Goal: Task Accomplishment & Management: Manage account settings

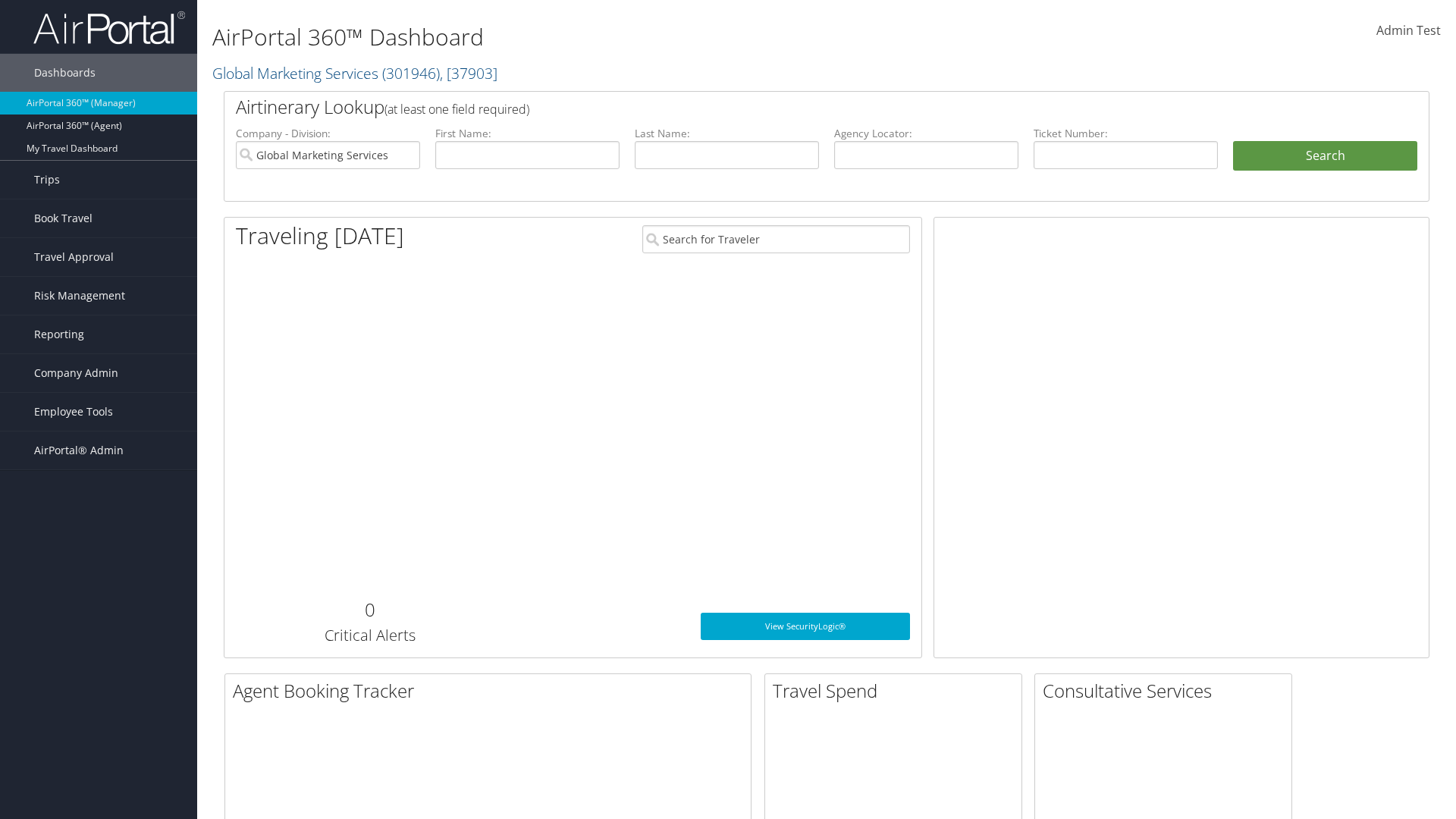
click at [99, 373] on span "Company Admin" at bounding box center [76, 372] width 84 height 38
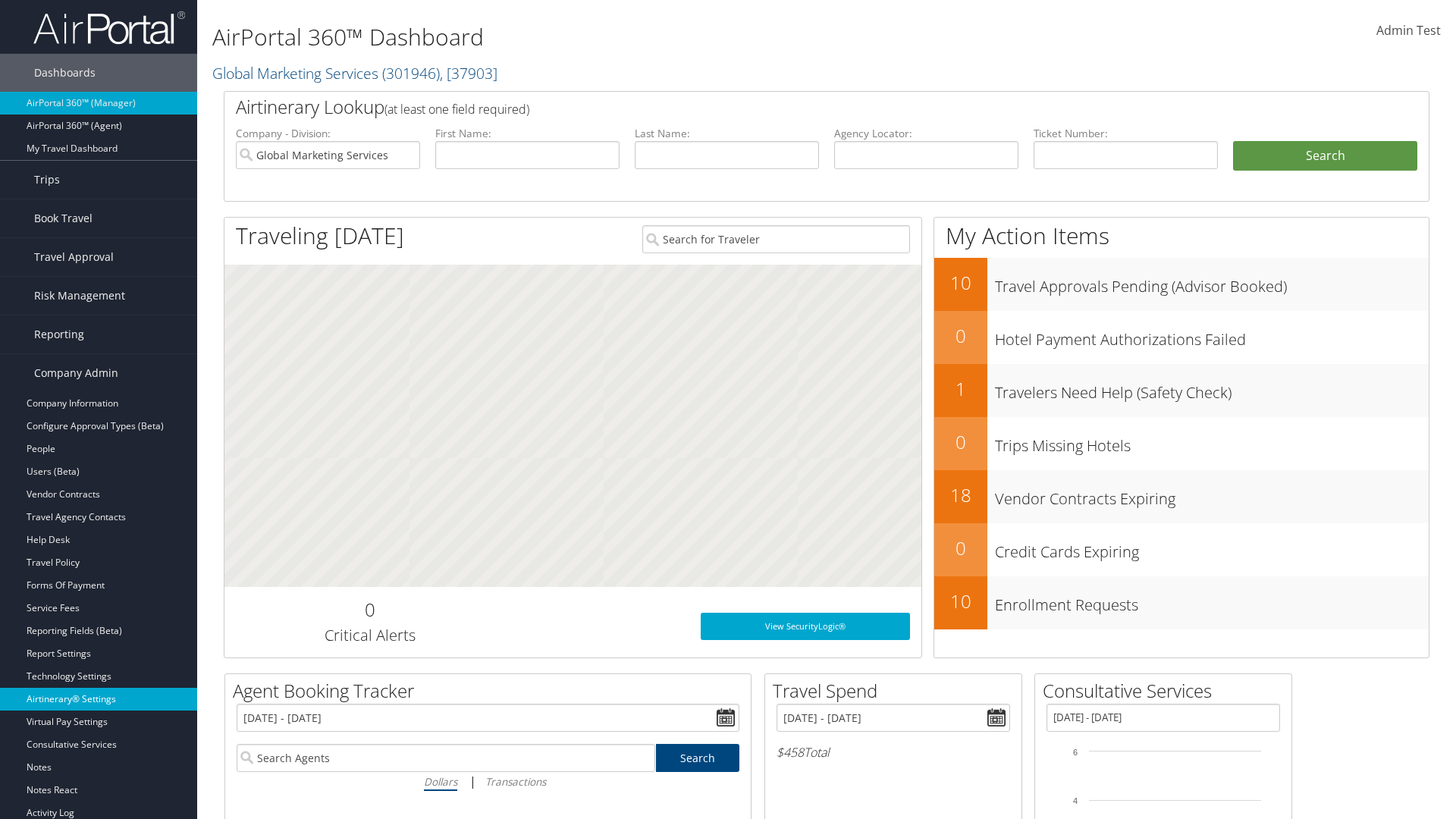
click at [99, 699] on link "Airtinerary® Settings" at bounding box center [99, 699] width 197 height 23
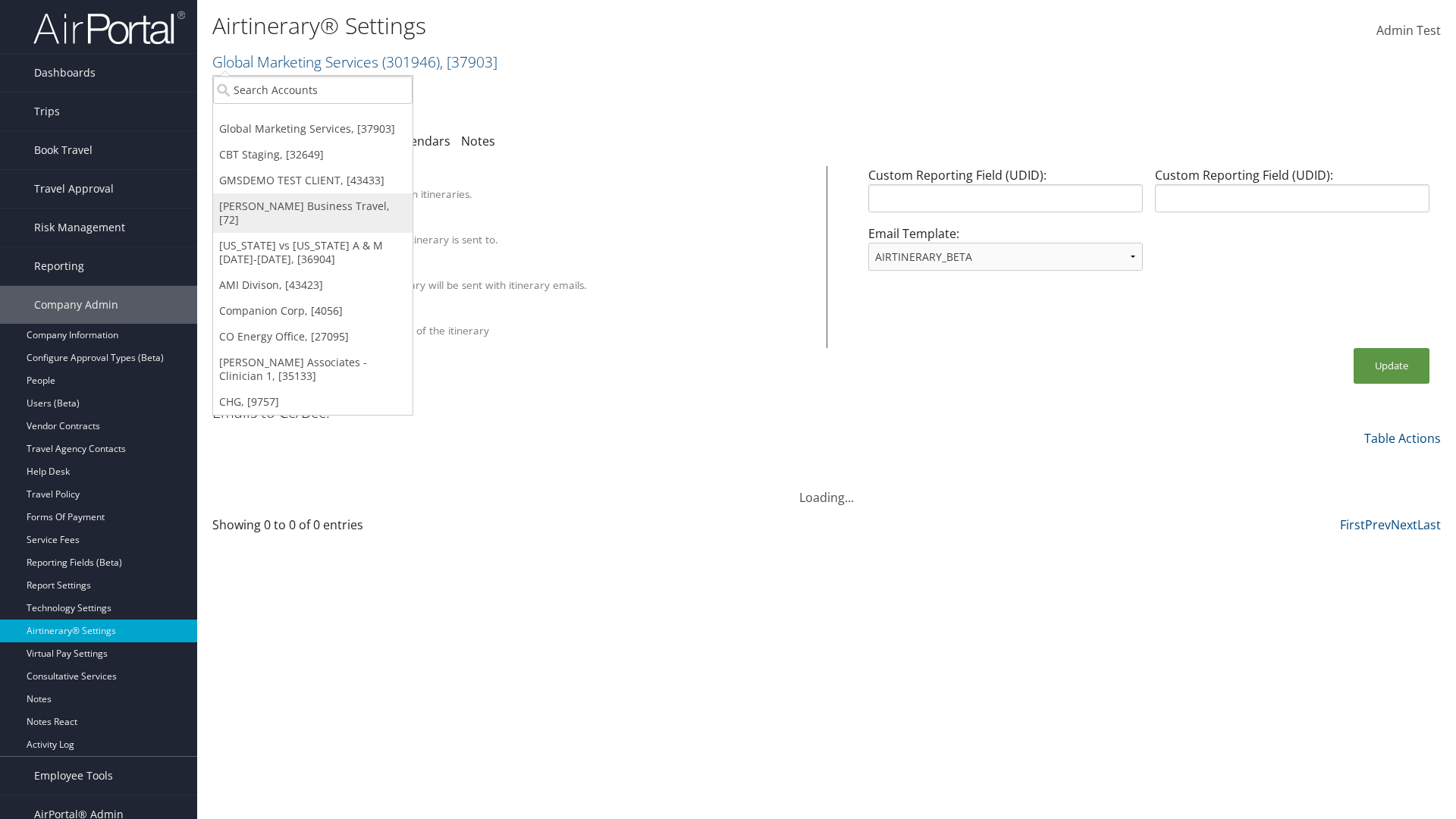
click at [312, 206] on link "[PERSON_NAME] Business Travel, [72]" at bounding box center [312, 213] width 200 height 39
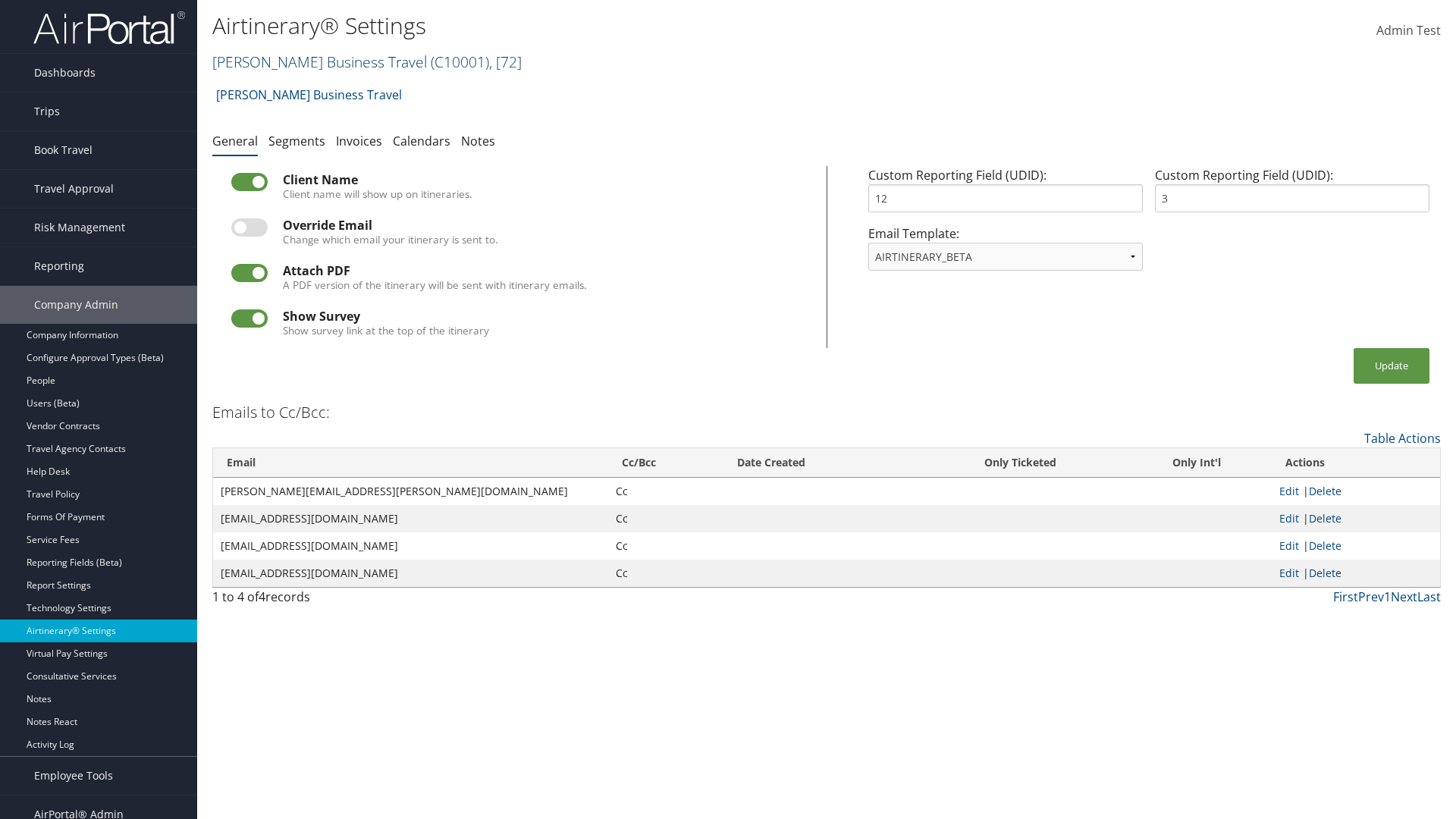
click at [312, 61] on link "Christopherson Business Travel ( C10001 ) , [ 72 ]" at bounding box center [367, 61] width 310 height 20
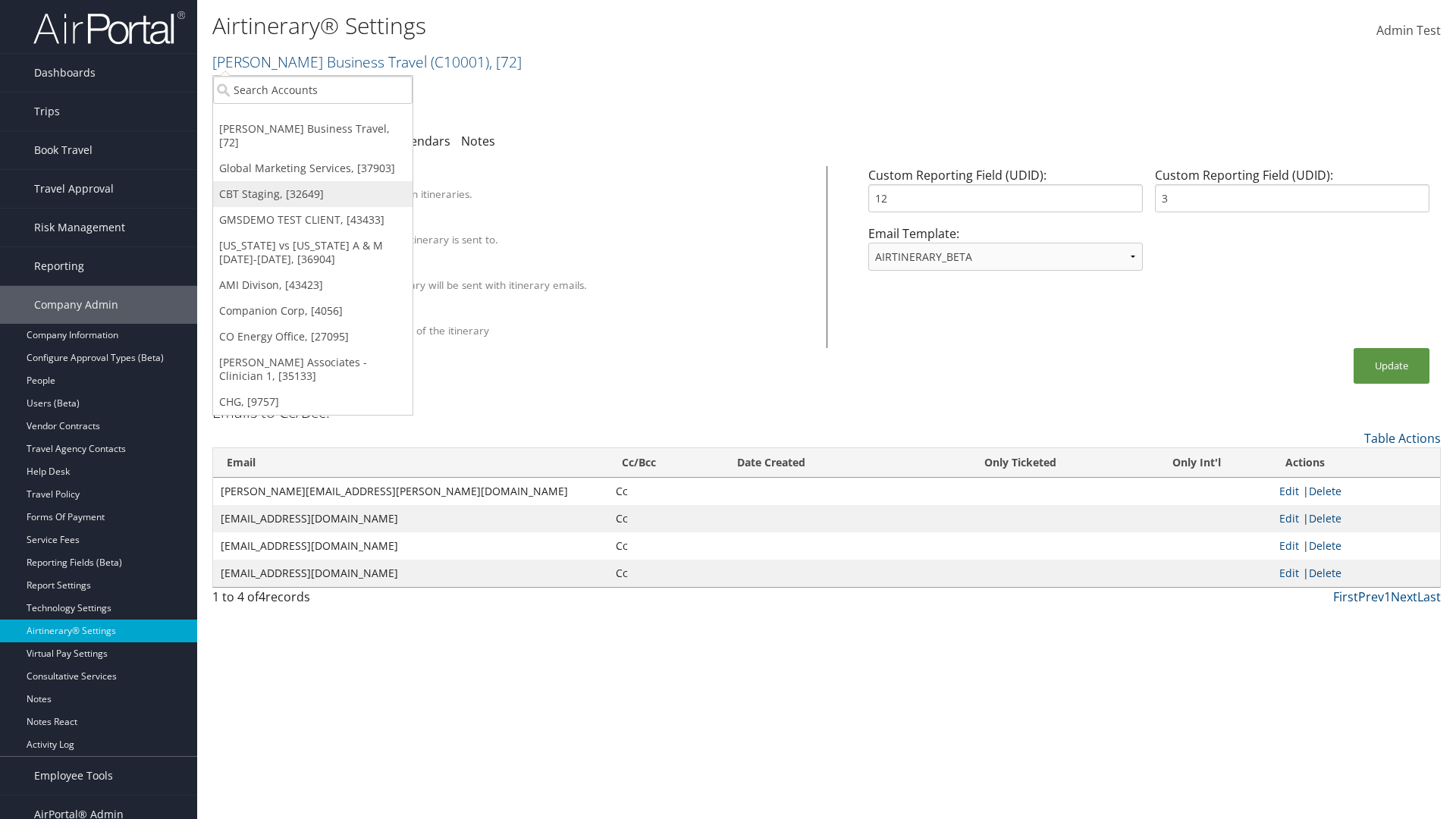
click at [312, 181] on link "CBT Staging, [32649]" at bounding box center [312, 194] width 200 height 26
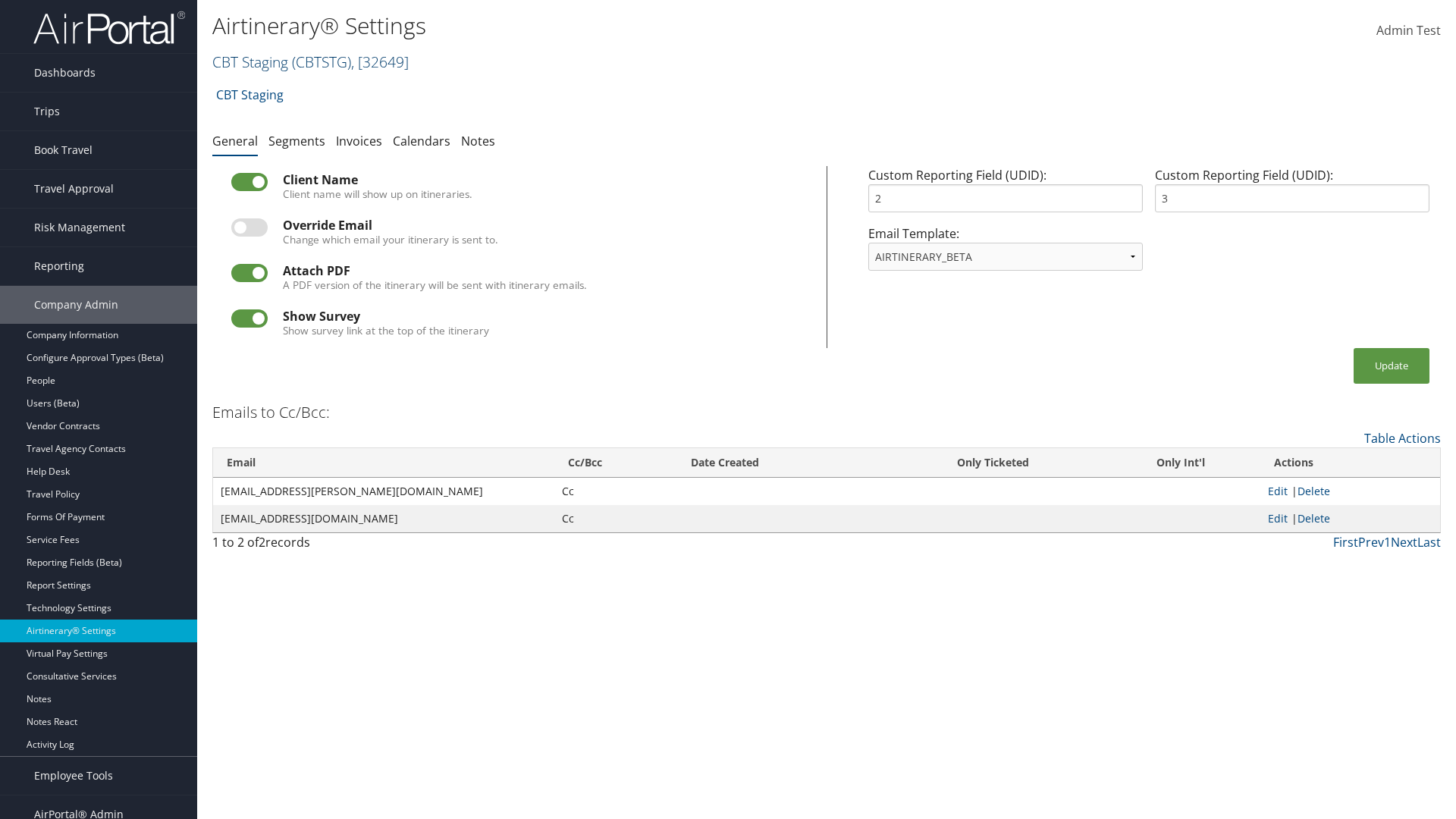
click at [250, 61] on link "CBT Staging ( CBTSTG ) , [ 32649 ]" at bounding box center [310, 61] width 196 height 20
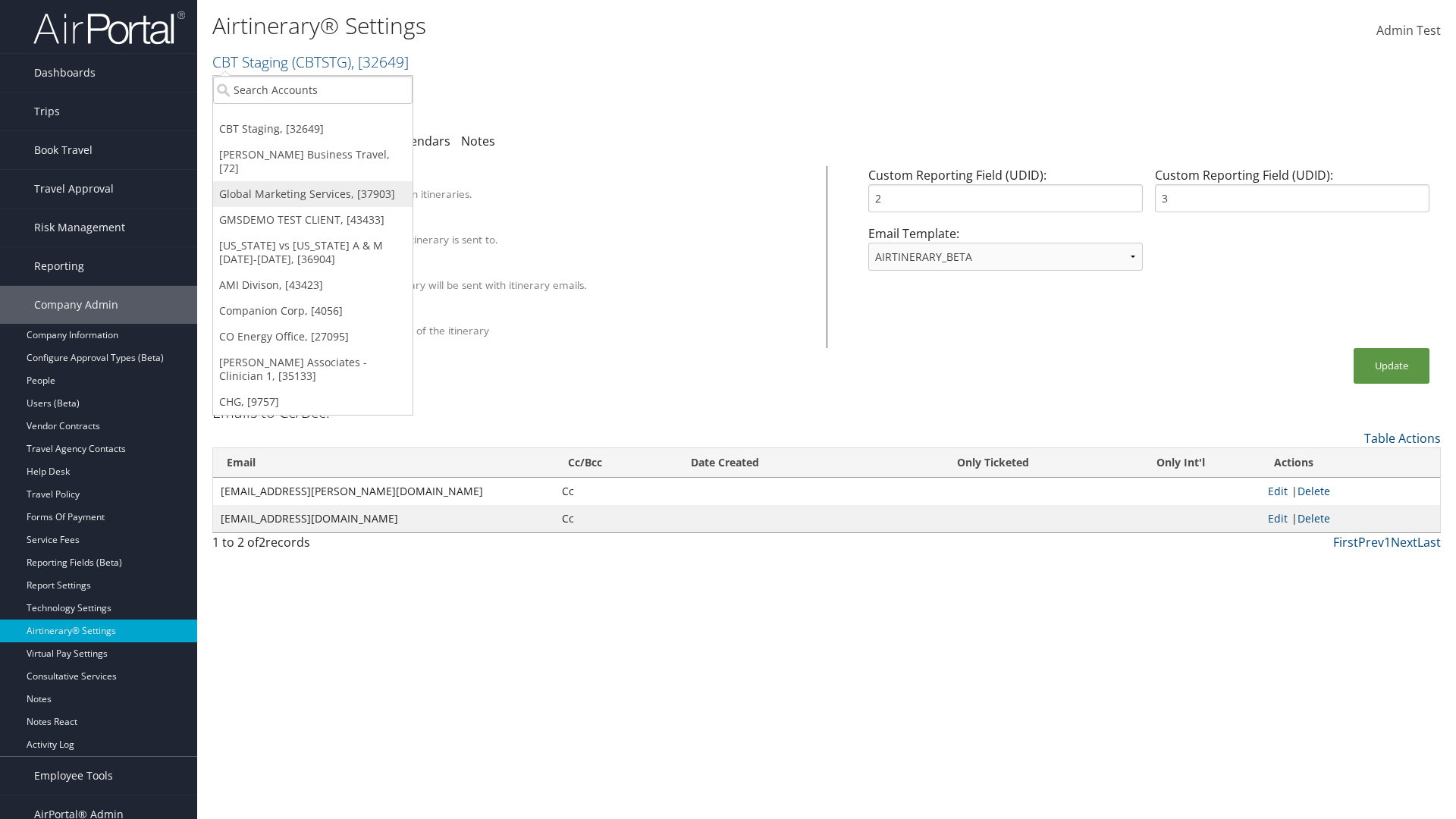
click at [312, 181] on link "Global Marketing Services, [37903]" at bounding box center [312, 194] width 200 height 26
